Goal: Information Seeking & Learning: Learn about a topic

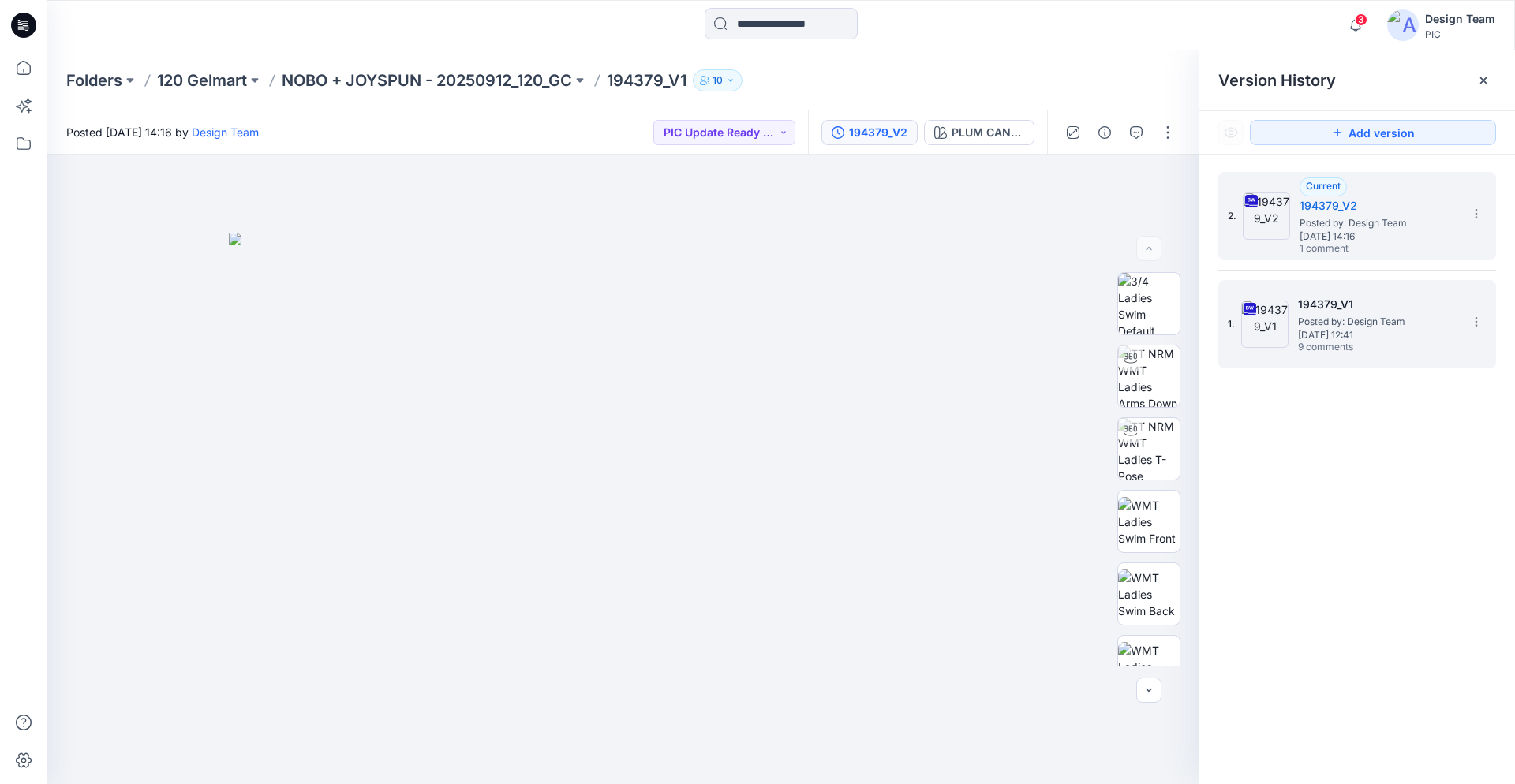
click at [1378, 331] on span "[DATE] 12:41" at bounding box center [1377, 335] width 158 height 11
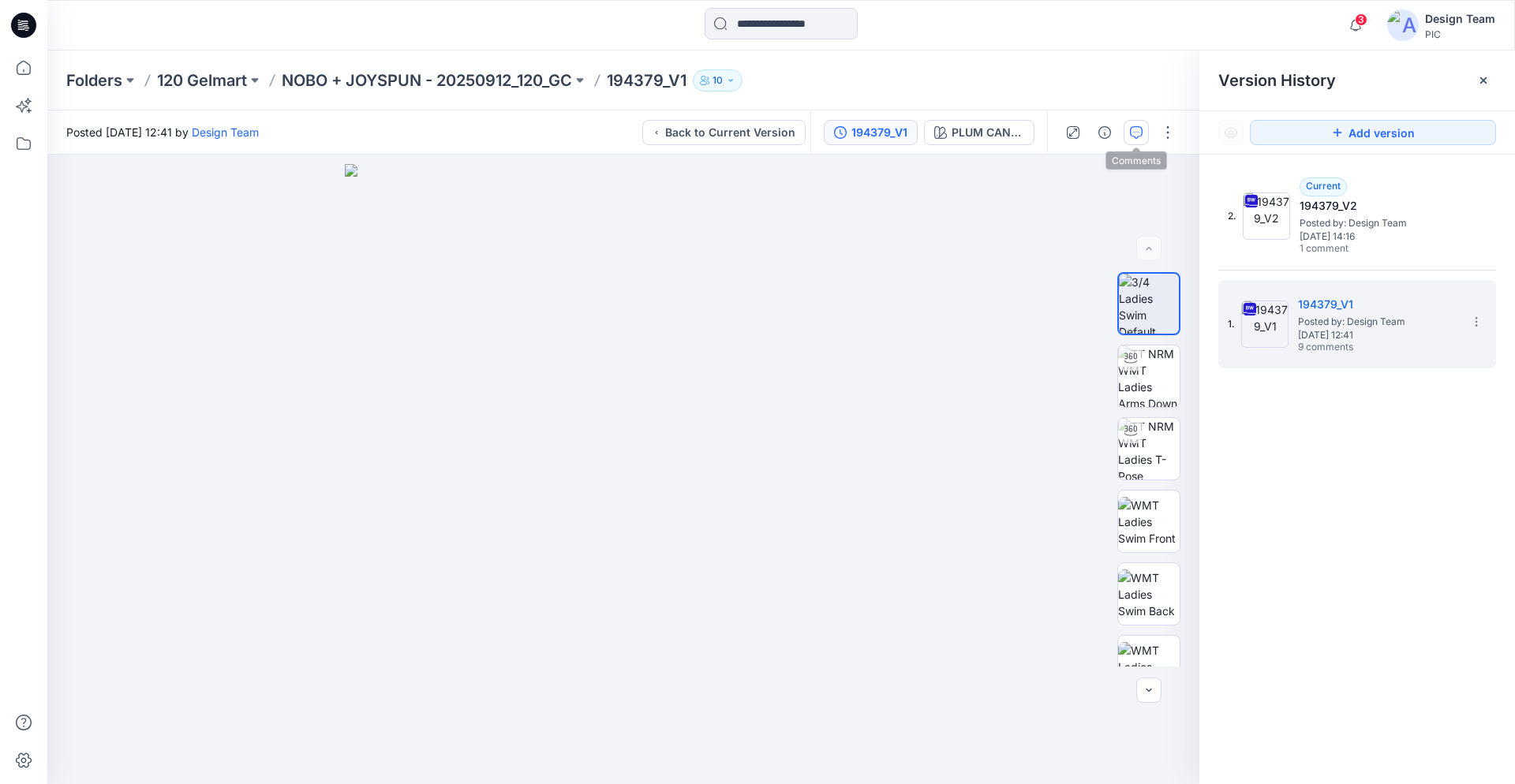
click at [1135, 138] on icon "button" at bounding box center [1136, 133] width 13 height 13
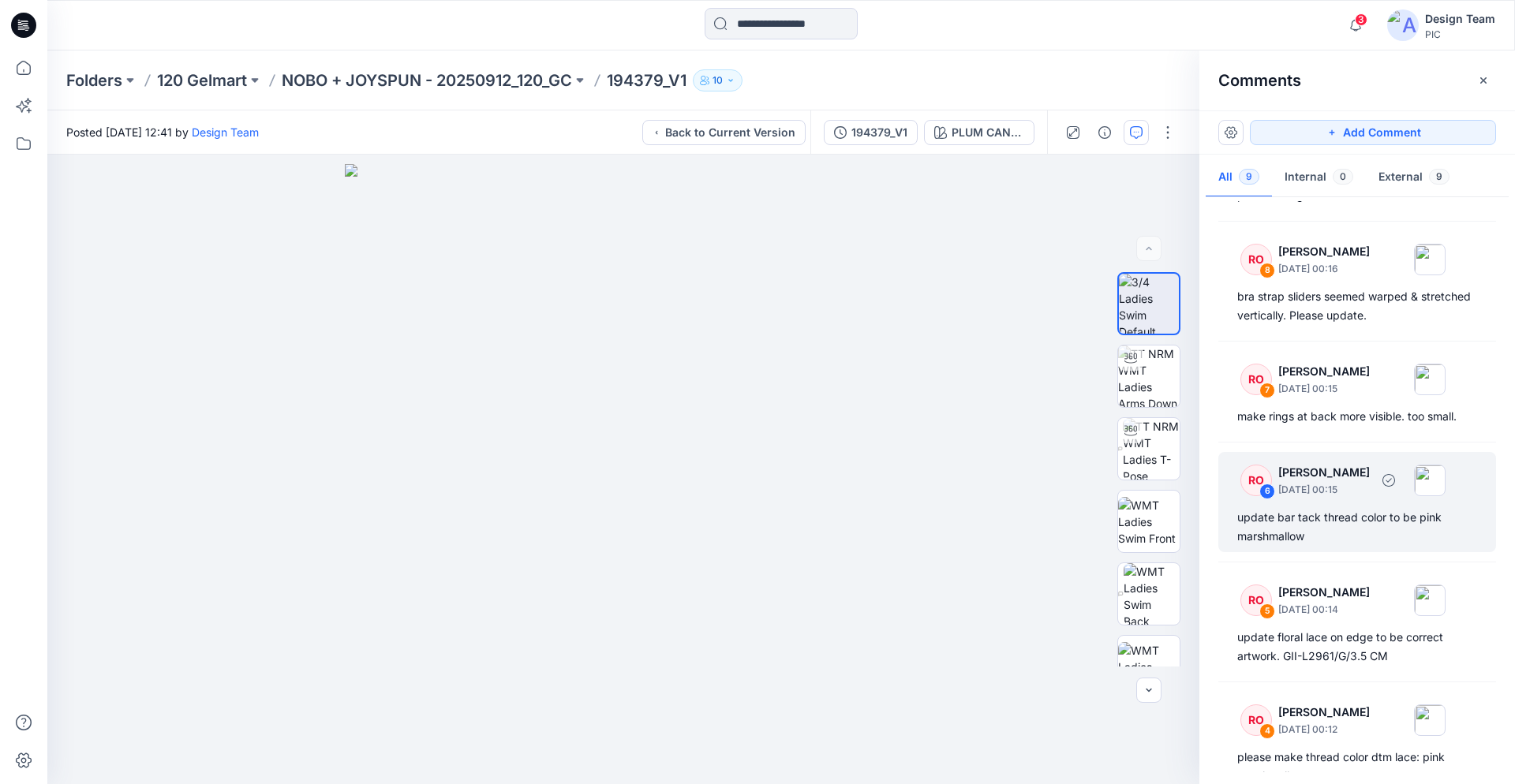
scroll to position [161, 0]
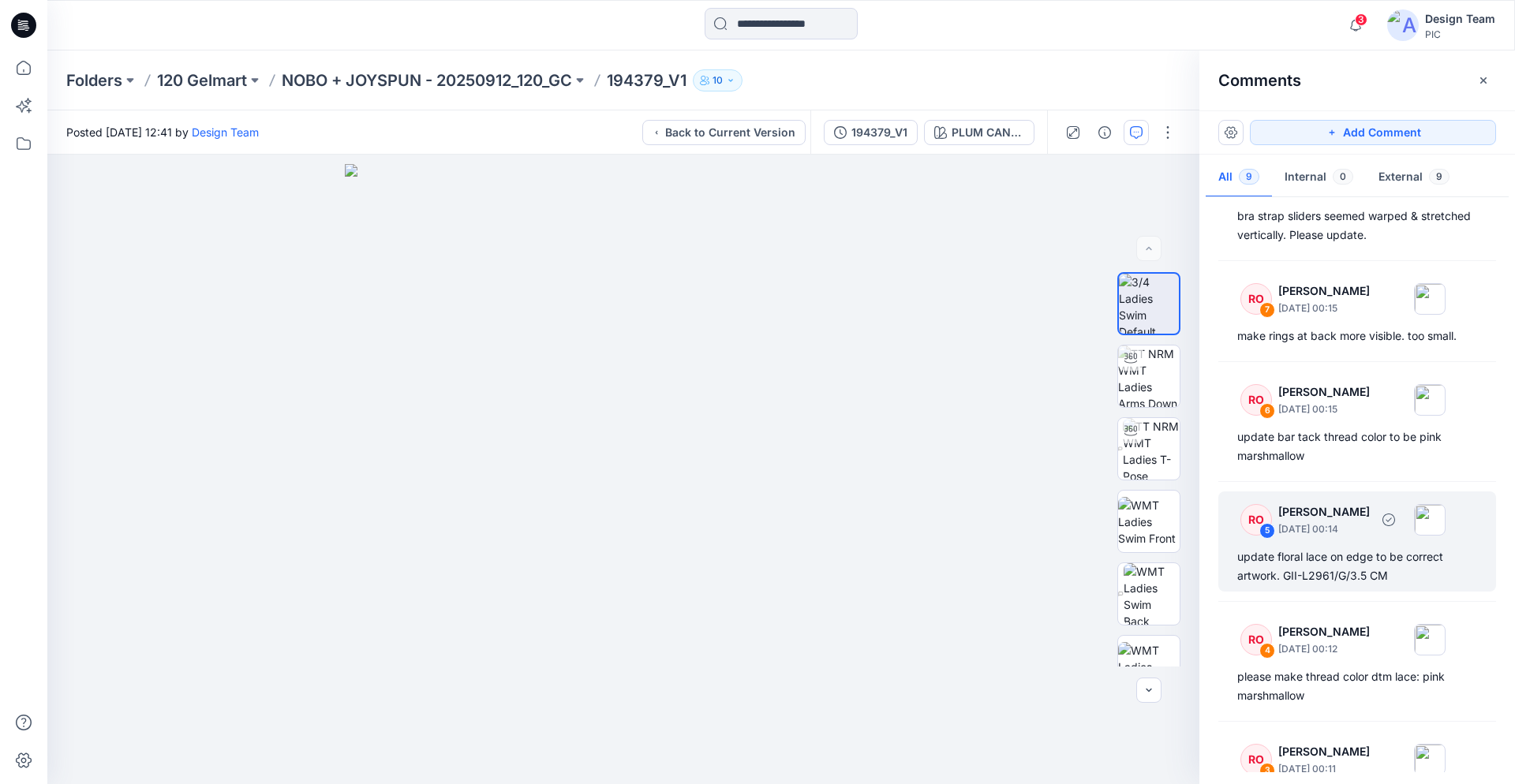
click at [1351, 564] on div "update floral lace on edge to be correct artwork. GII-L2961/G/3.5 CM" at bounding box center [1357, 566] width 240 height 38
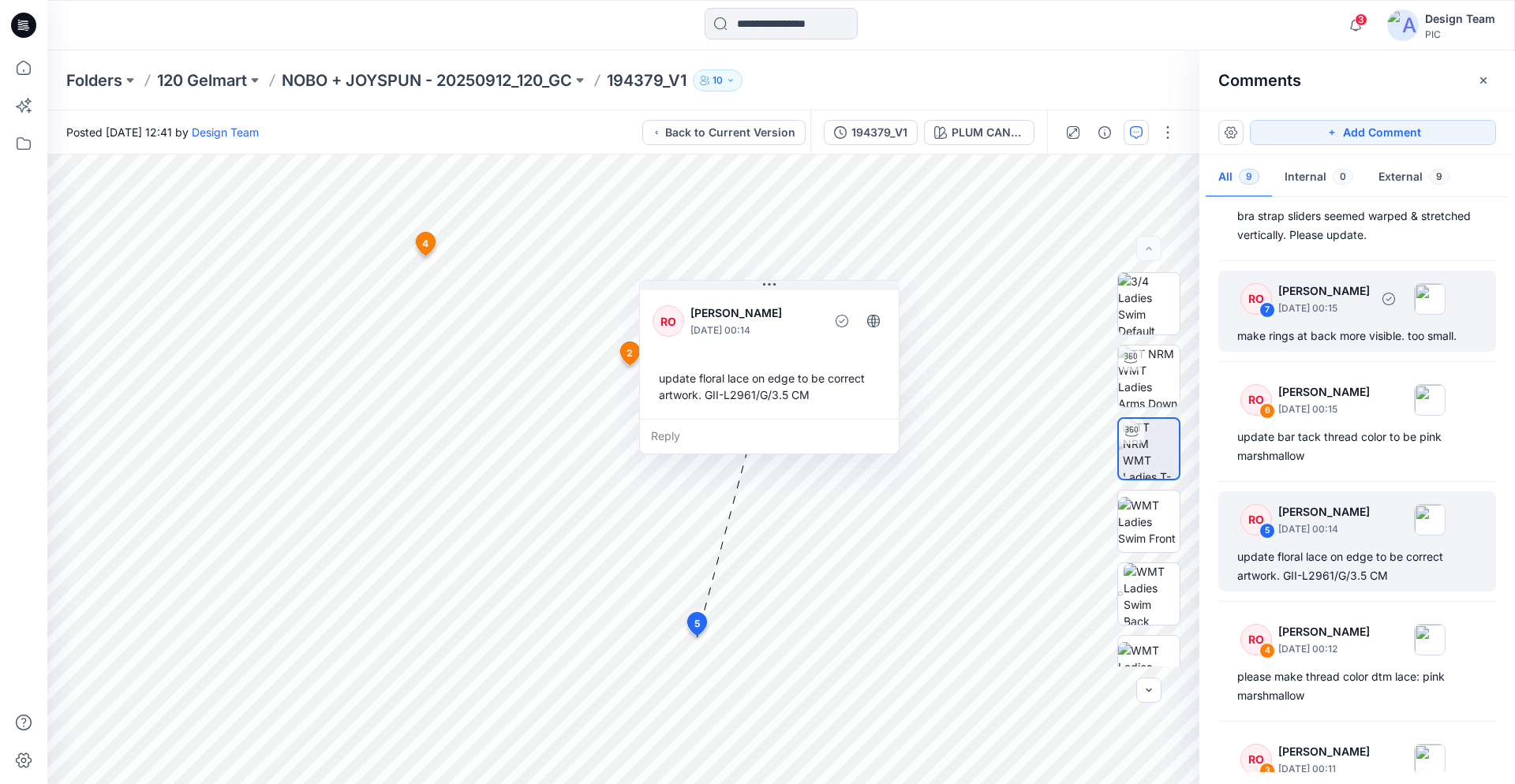
scroll to position [0, 0]
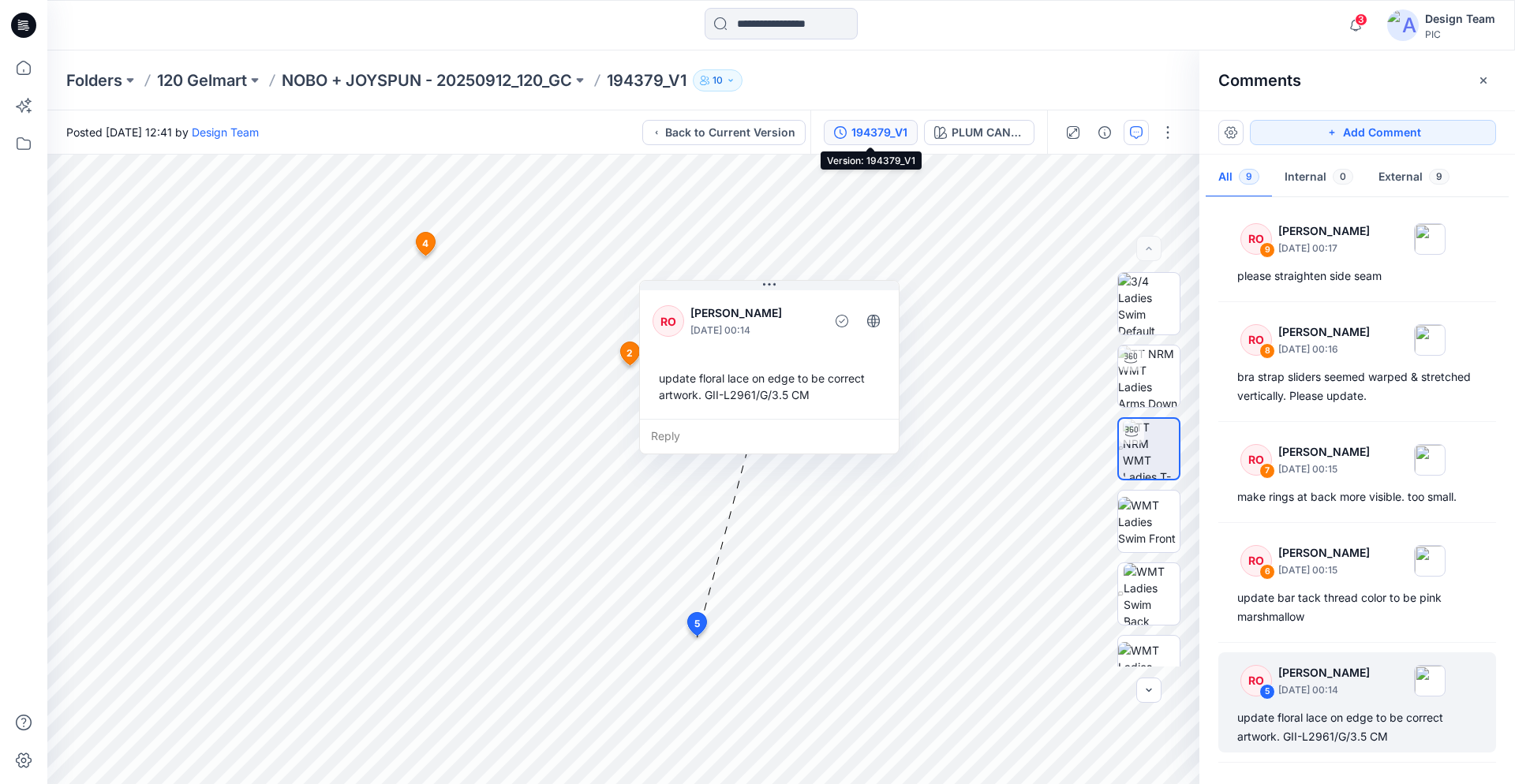
click at [867, 133] on div "194379_V1" at bounding box center [879, 133] width 56 height 18
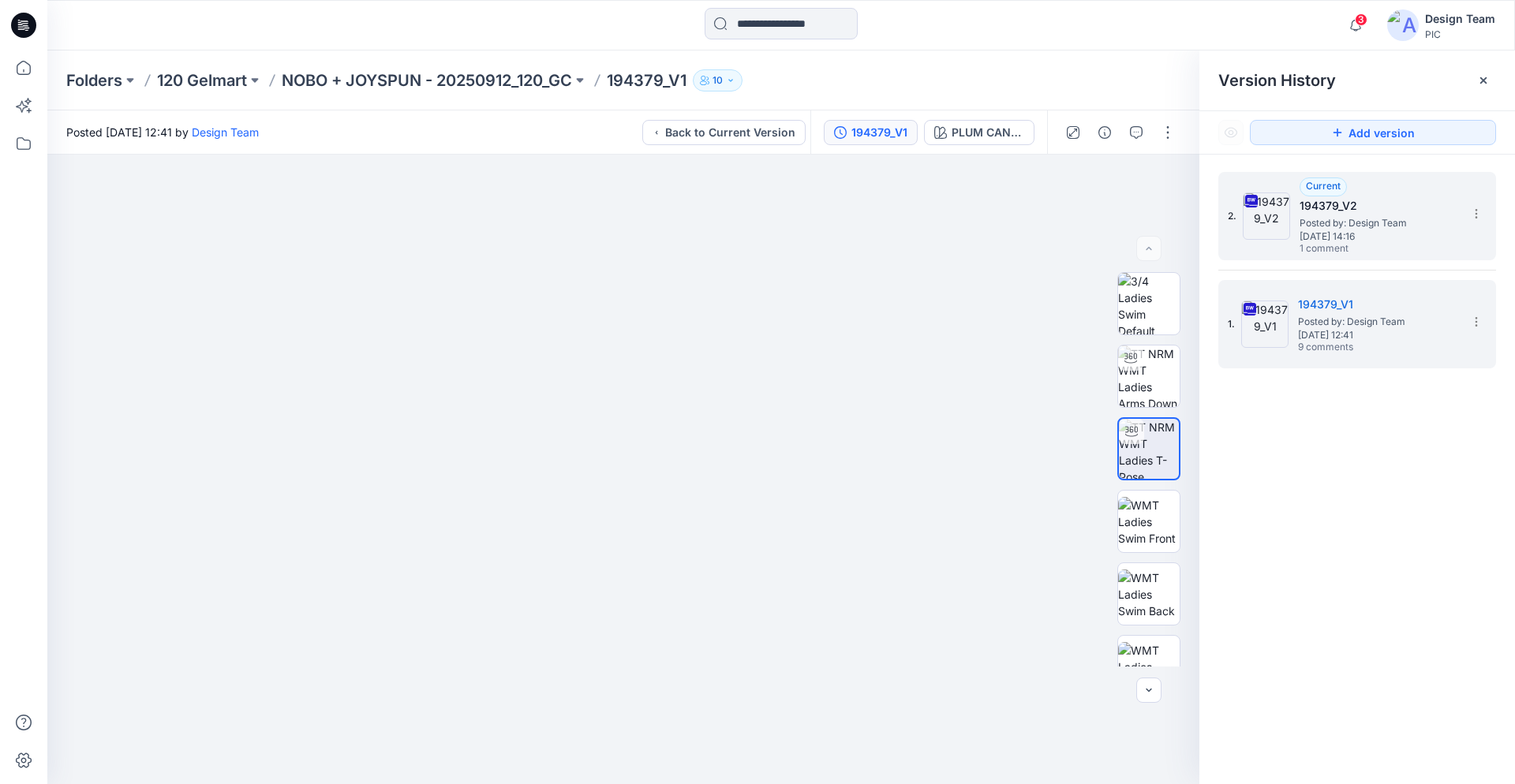
click at [1368, 228] on span "Posted by: Design Team" at bounding box center [1378, 224] width 158 height 16
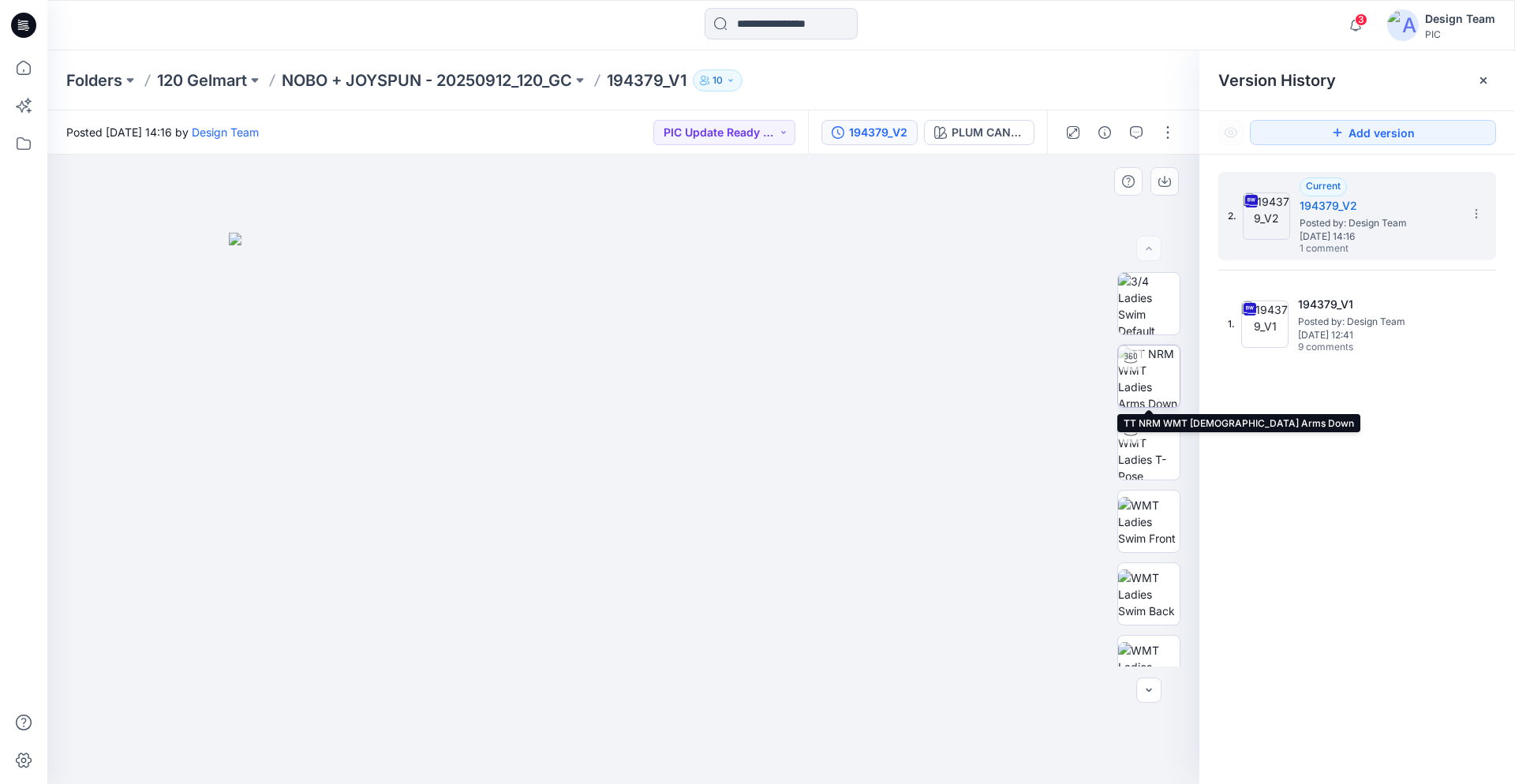
click at [1133, 386] on img at bounding box center [1148, 376] width 61 height 61
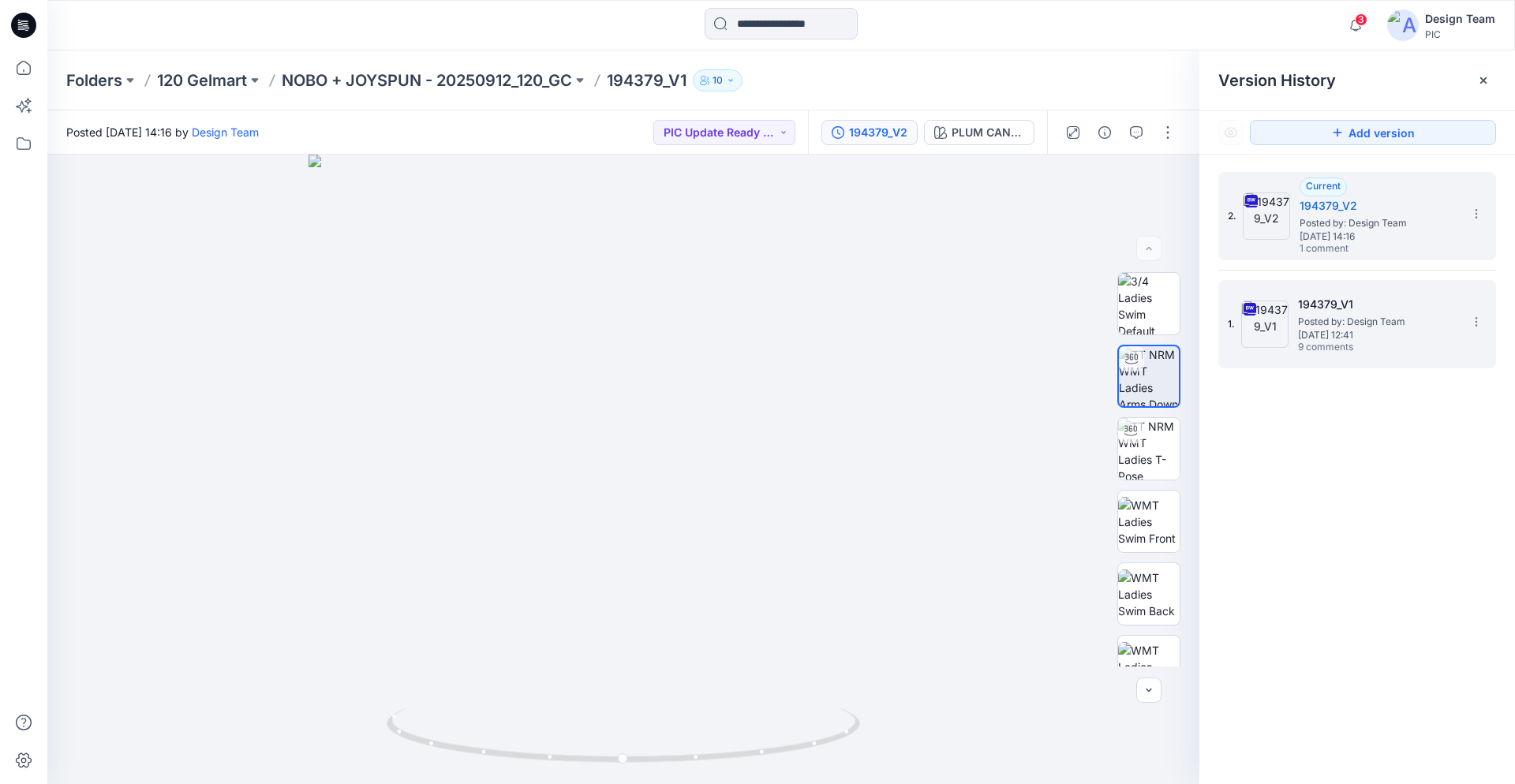
click at [1318, 318] on span "Posted by: Design Team" at bounding box center [1377, 322] width 158 height 16
click at [1360, 236] on span "[DATE] 14:16" at bounding box center [1378, 236] width 158 height 11
click at [1378, 325] on span "Posted by: Design Team" at bounding box center [1377, 322] width 158 height 16
click at [1370, 233] on span "[DATE] 14:16" at bounding box center [1378, 236] width 158 height 11
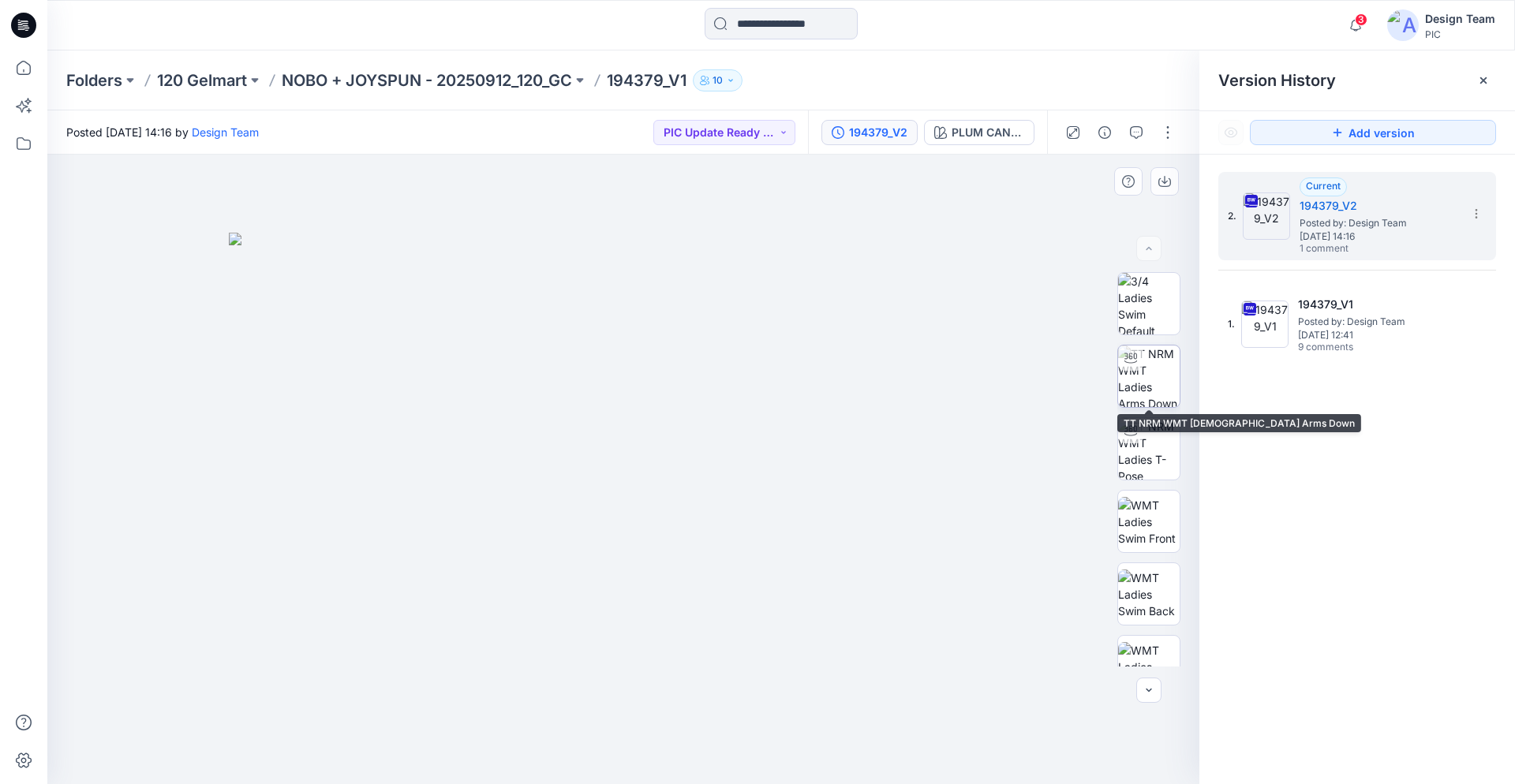
click at [1140, 393] on img at bounding box center [1148, 376] width 61 height 61
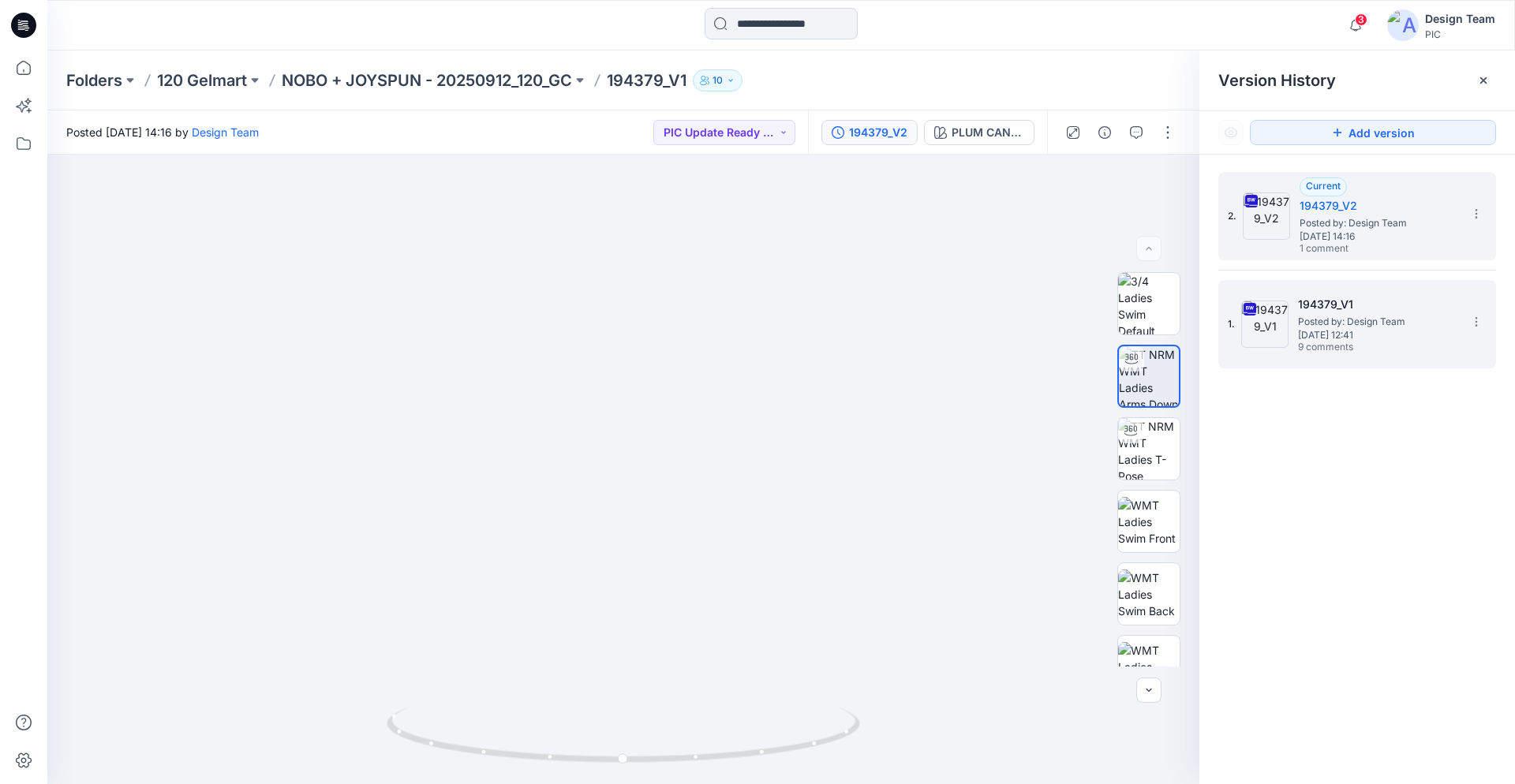
click at [1347, 351] on span "9 comments" at bounding box center [1353, 348] width 110 height 13
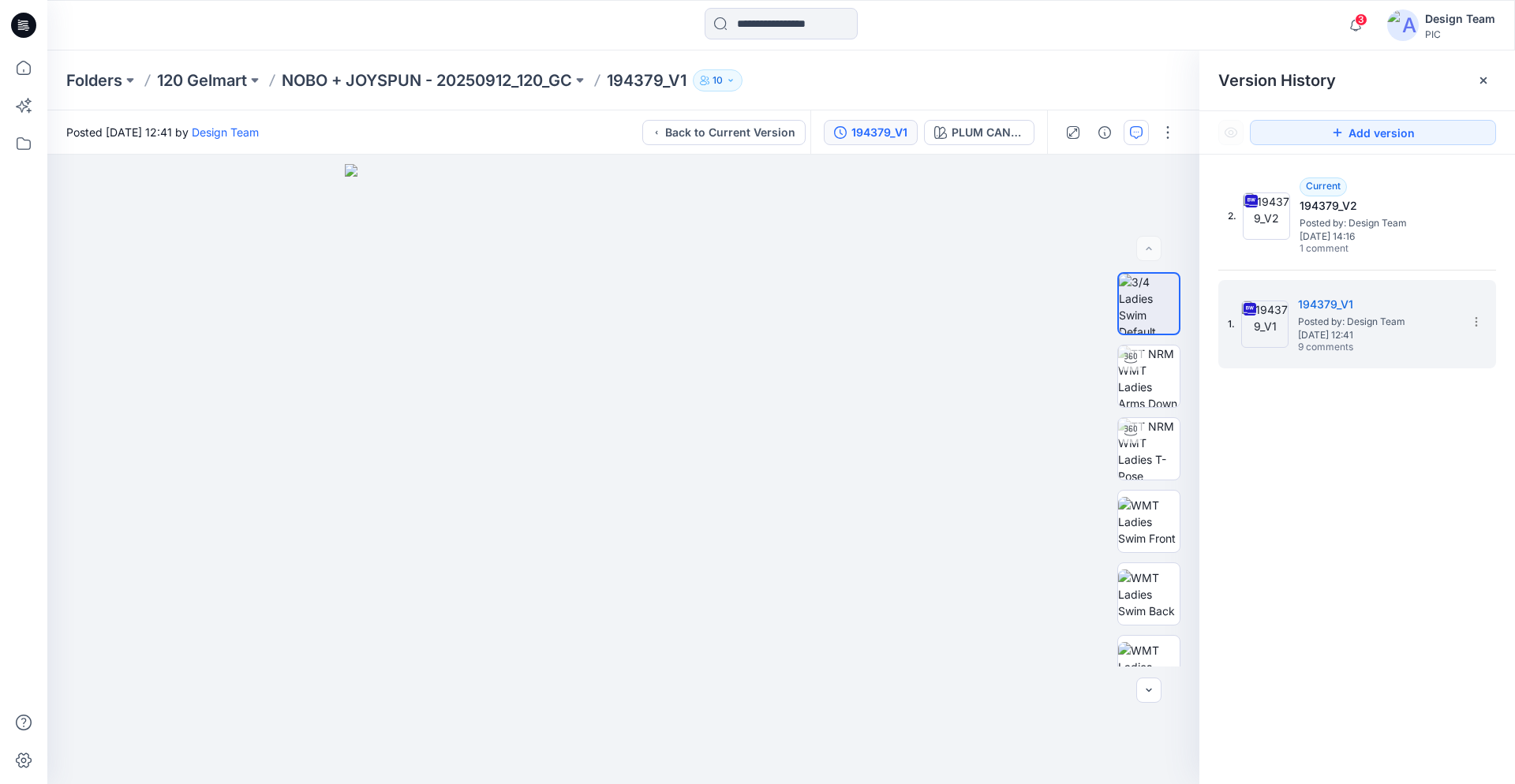
click at [1136, 128] on icon "button" at bounding box center [1136, 133] width 13 height 13
